Goal: Task Accomplishment & Management: Use online tool/utility

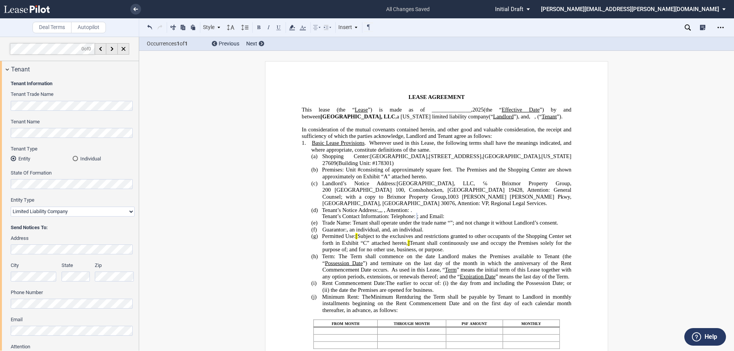
scroll to position [306, 0]
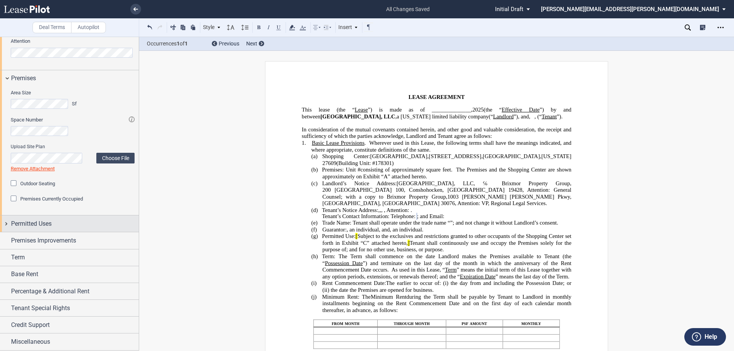
click at [5, 223] on div "Permitted Uses" at bounding box center [69, 224] width 139 height 16
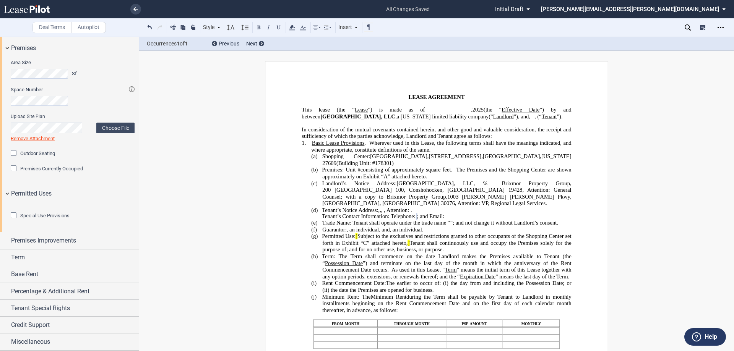
scroll to position [378, 0]
click at [6, 241] on div "Premises Improvements" at bounding box center [69, 240] width 139 height 16
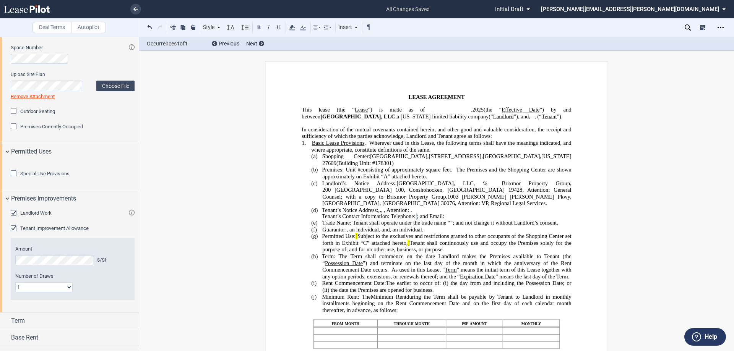
click at [15, 178] on div "Special Use Provisions" at bounding box center [15, 175] width 8 height 8
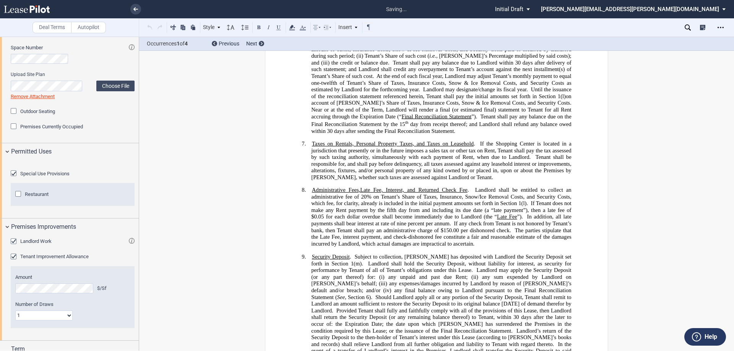
scroll to position [1260, 0]
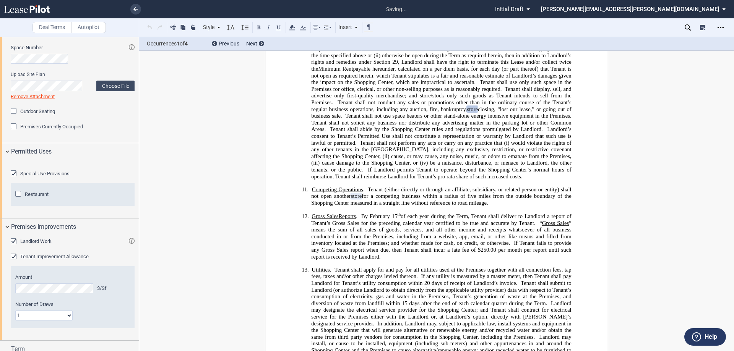
click at [15, 178] on div "Special Use Provisions" at bounding box center [15, 175] width 8 height 8
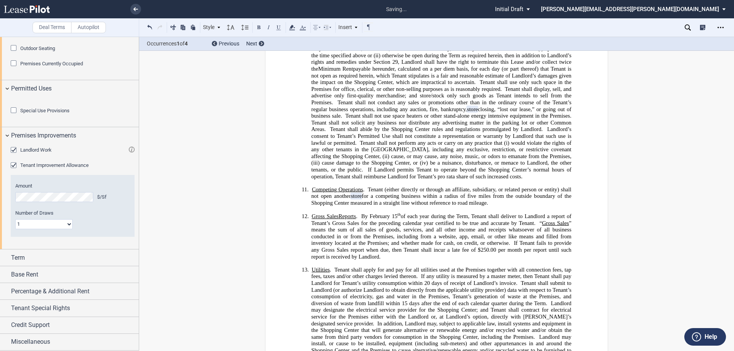
scroll to position [483, 0]
click at [8, 257] on div "Term" at bounding box center [69, 258] width 139 height 16
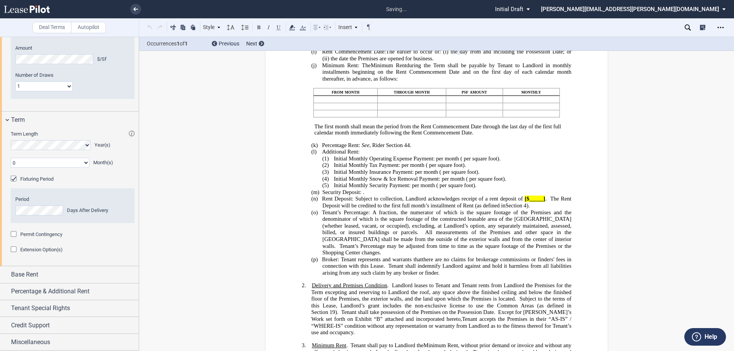
scroll to position [194, 0]
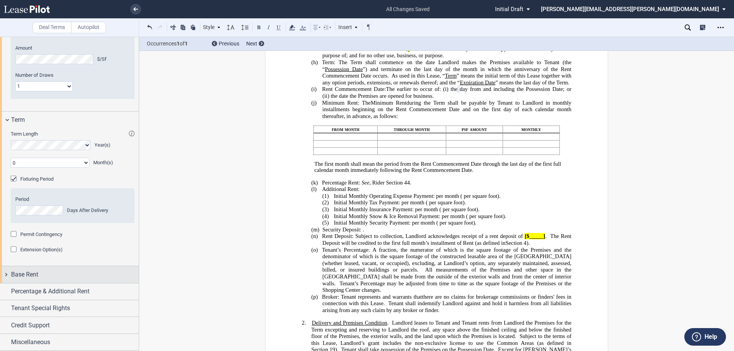
click at [5, 275] on div "Base Rent" at bounding box center [69, 275] width 139 height 16
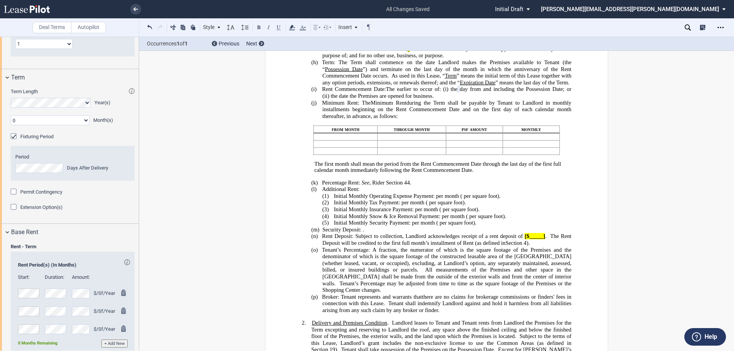
scroll to position [748, 0]
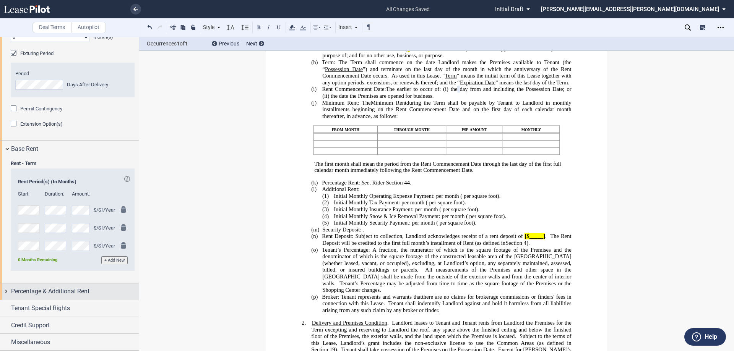
click at [5, 291] on div "Percentage & Additional Rent" at bounding box center [69, 292] width 139 height 16
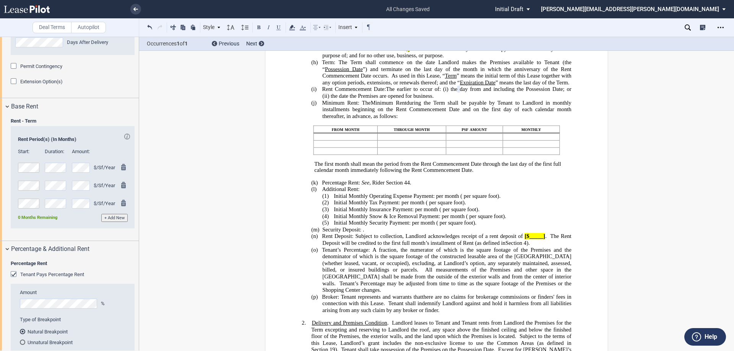
scroll to position [901, 0]
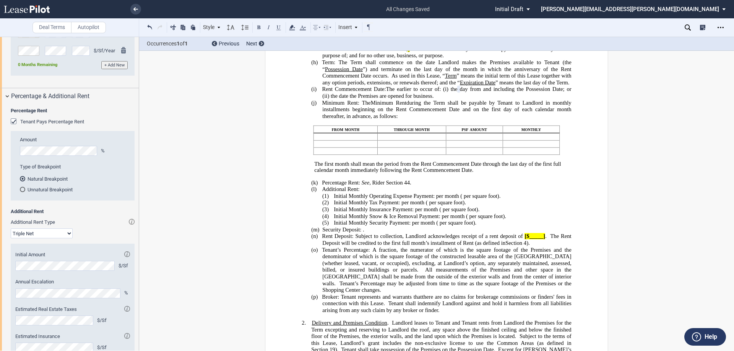
click at [15, 126] on div "Tenant Pays Percentage Rent" at bounding box center [15, 123] width 8 height 8
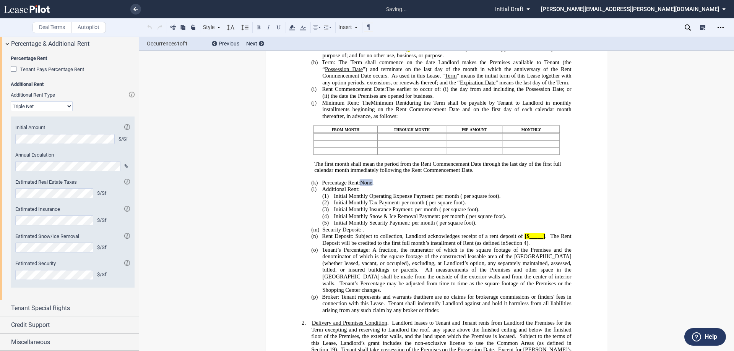
scroll to position [995, 0]
click at [7, 307] on div "Tenant Special Rights" at bounding box center [69, 309] width 139 height 16
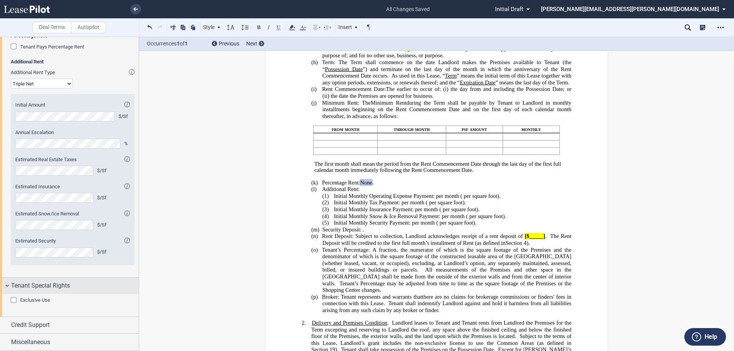
scroll to position [1018, 0]
click at [7, 325] on div "Credit Support" at bounding box center [69, 325] width 139 height 16
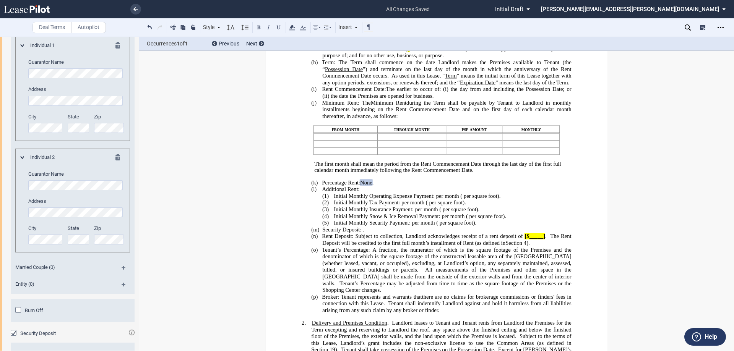
scroll to position [1422, 0]
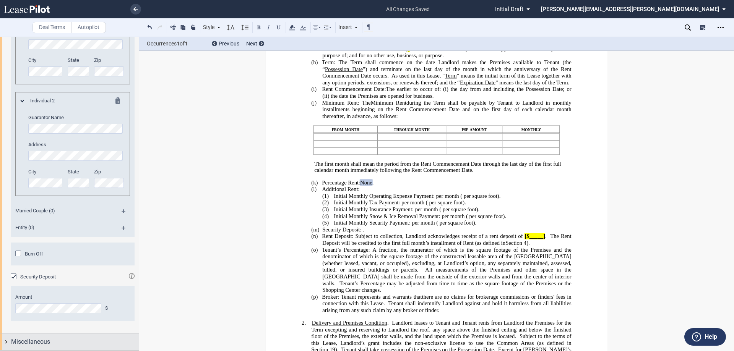
click at [4, 342] on div "Miscellaneous" at bounding box center [69, 342] width 139 height 16
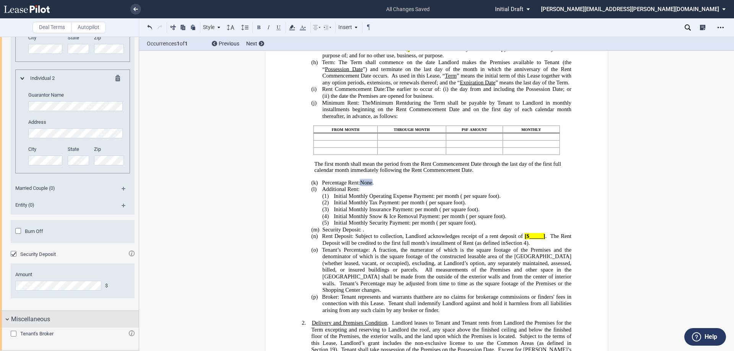
scroll to position [1445, 0]
click at [11, 332] on div "Tenant's Broker" at bounding box center [15, 335] width 8 height 8
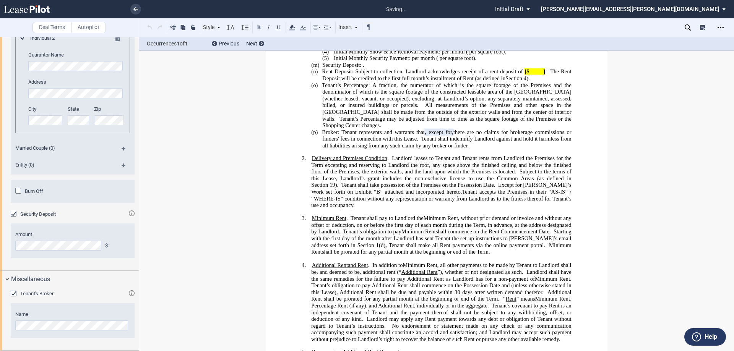
scroll to position [395, 0]
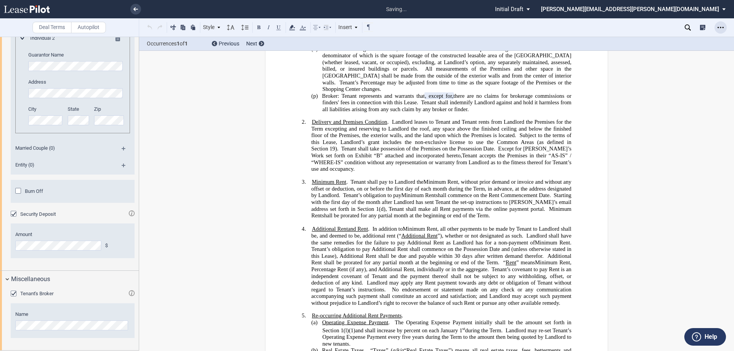
click at [722, 25] on icon "Open Lease options menu" at bounding box center [721, 27] width 6 height 6
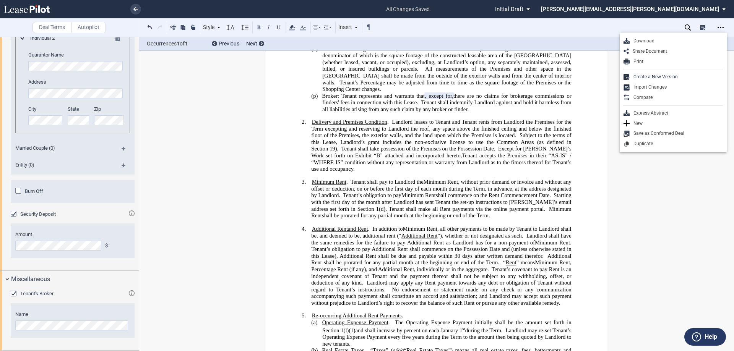
drag, startPoint x: 646, startPoint y: 40, endPoint x: 634, endPoint y: 50, distance: 15.7
click at [645, 40] on div "Download" at bounding box center [676, 41] width 93 height 7
